Goal: Task Accomplishment & Management: Use online tool/utility

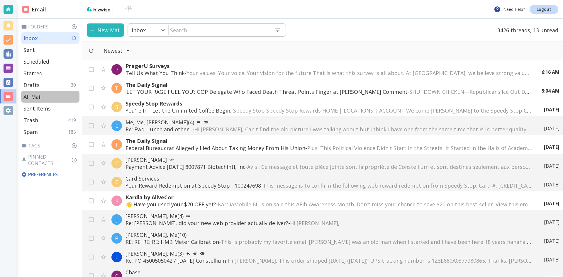
click at [36, 95] on p "All Mail" at bounding box center [32, 96] width 18 height 7
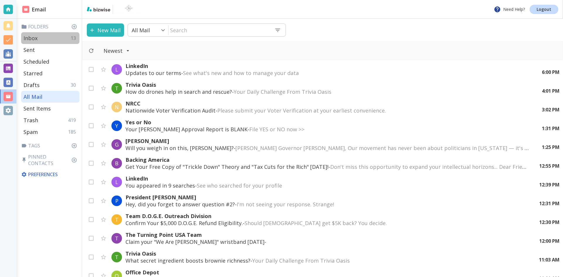
click at [33, 37] on p "Inbox" at bounding box center [30, 38] width 14 height 7
type input "0"
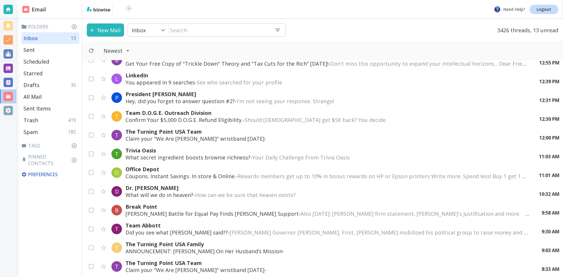
scroll to position [117, 0]
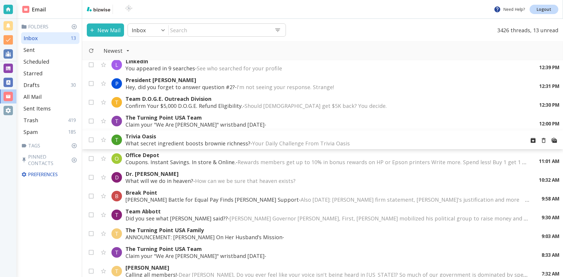
click at [188, 142] on p "What secret ingredient boosts brownie richness? - Your Daily Challenge From Tri…" at bounding box center [323, 143] width 395 height 7
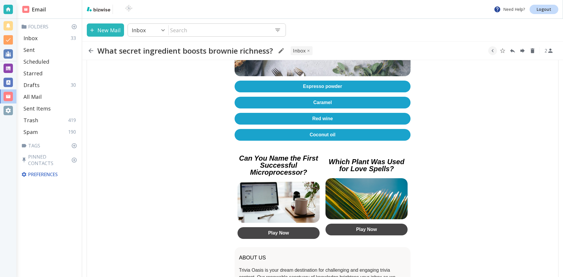
scroll to position [176, 0]
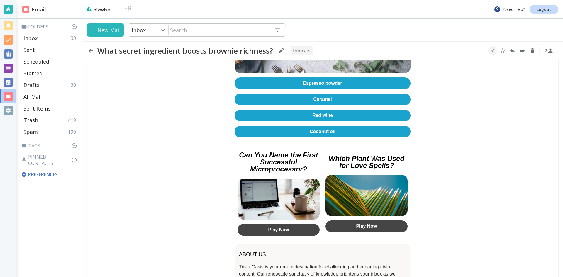
click at [321, 112] on link "Red wine" at bounding box center [323, 116] width 176 height 12
click at [89, 50] on icon "button" at bounding box center [90, 50] width 7 height 7
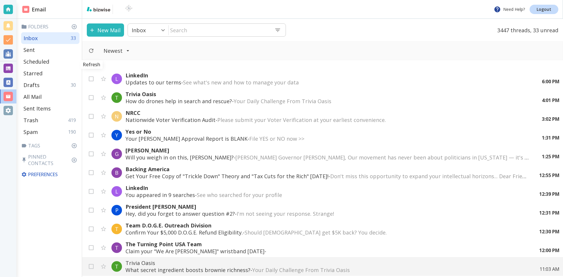
scroll to position [117, 0]
